Goal: Navigation & Orientation: Find specific page/section

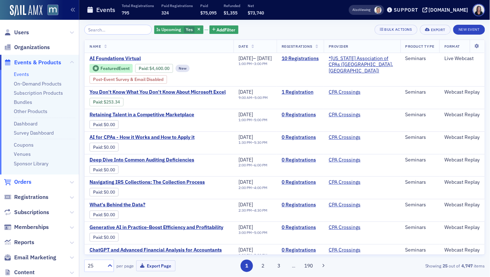
click at [22, 181] on span "Orders" at bounding box center [22, 182] width 17 height 8
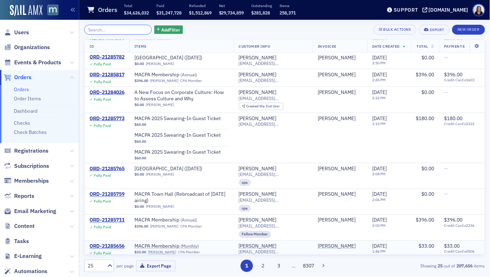
scroll to position [309, 0]
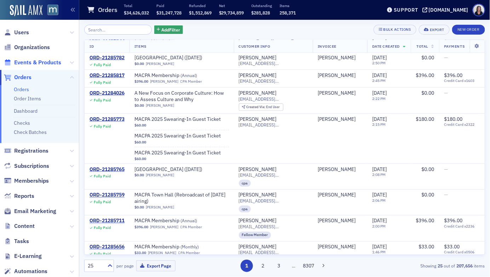
click at [32, 65] on span "Events & Products" at bounding box center [37, 63] width 47 height 8
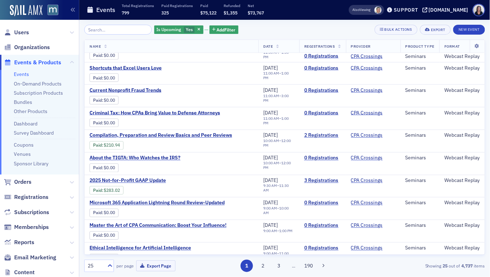
scroll to position [348, 0]
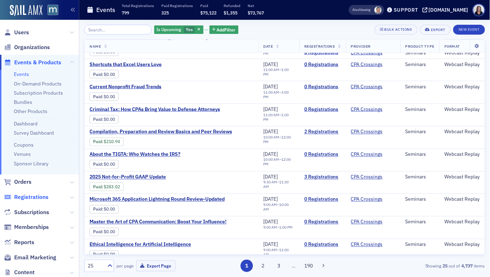
click at [38, 197] on span "Registrations" at bounding box center [31, 197] width 34 height 8
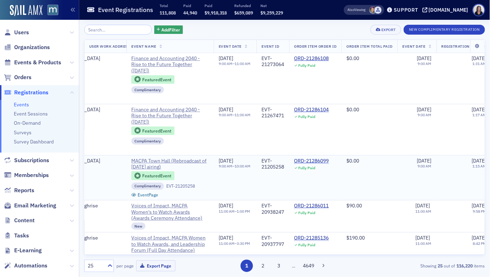
scroll to position [0, 2504]
